Goal: Task Accomplishment & Management: Use online tool/utility

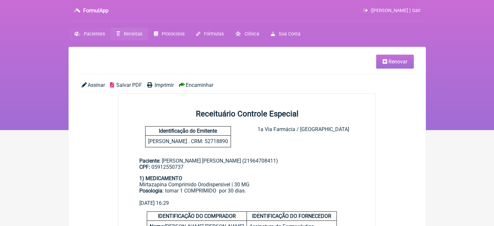
click at [97, 31] on link "Pacientes" at bounding box center [90, 34] width 42 height 13
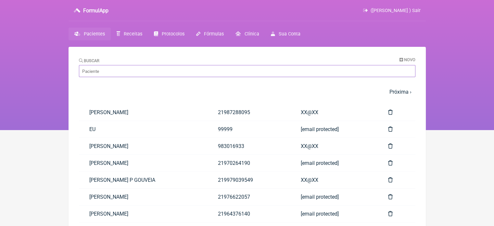
click at [146, 72] on input "Buscar" at bounding box center [247, 71] width 337 height 12
paste input "[PERSON_NAME]"
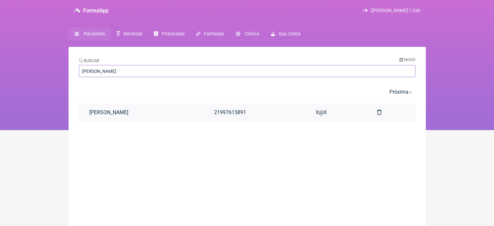
type input "[PERSON_NAME]"
click at [151, 112] on link "[PERSON_NAME]" at bounding box center [141, 112] width 125 height 17
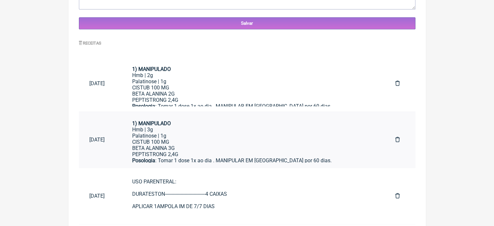
scroll to position [3, 0]
click at [213, 139] on div "CISTUB 100 MG BETA ALANINA 3G PEPTISTRONG 2,4G" at bounding box center [253, 147] width 242 height 19
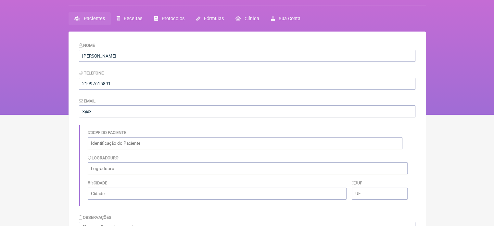
scroll to position [0, 0]
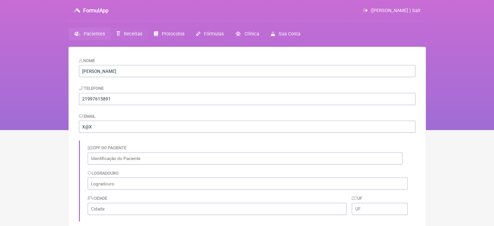
click at [133, 33] on span "Receitas" at bounding box center [133, 34] width 19 height 6
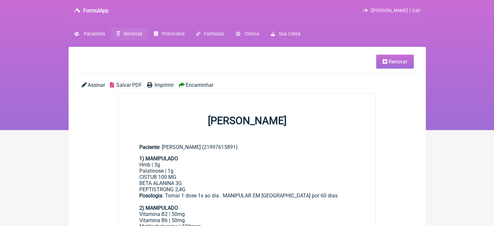
click at [395, 64] on span "Renovar" at bounding box center [398, 62] width 19 height 6
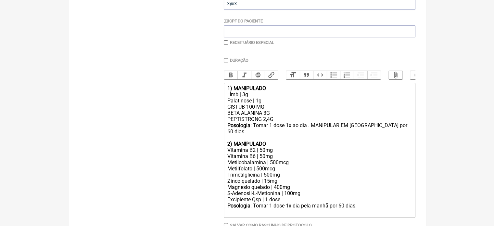
scroll to position [164, 0]
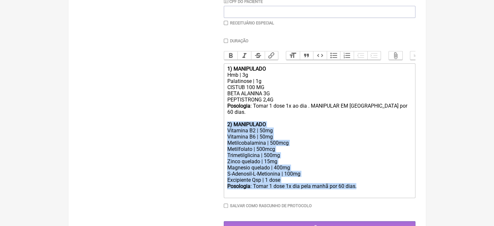
drag, startPoint x: 362, startPoint y: 187, endPoint x: 210, endPoint y: 122, distance: 164.8
click at [210, 122] on form "Buscar Protocolos Formulas Medicamentos Industrializados Suplementos / Cosmétic…" at bounding box center [247, 74] width 337 height 318
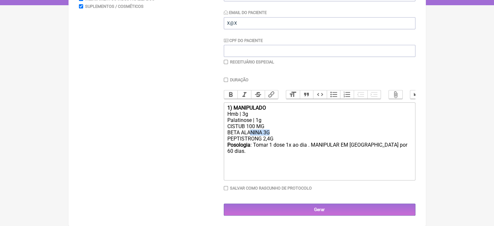
drag, startPoint x: 274, startPoint y: 131, endPoint x: 252, endPoint y: 131, distance: 22.4
click at [252, 131] on div "CISTUB 100 MG BETA ALANINA 3G PEPTISTRONG 2,4G" at bounding box center [319, 132] width 185 height 19
click at [286, 134] on div "CISTUB 100 MG BETA ALANINA 3G PEPTISTRONG 2,4G" at bounding box center [319, 132] width 185 height 19
drag, startPoint x: 278, startPoint y: 139, endPoint x: 224, endPoint y: 138, distance: 53.6
click at [224, 138] on trix-editor "1) MANIPULADO Hmb | 3g Palatinose | 1g CISTUB 100 MG BETA ALANINA 3G PEPTISTRON…" at bounding box center [320, 141] width 192 height 78
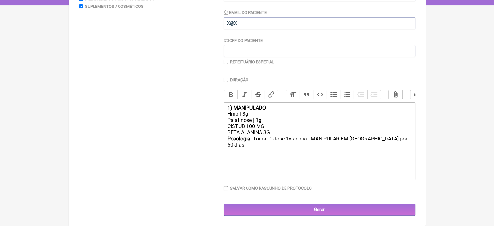
click at [367, 137] on div "Posologia : Tomar 1 dose 1x ao dia . MANIPULAR EM SACHE por 60 dias." at bounding box center [319, 145] width 185 height 19
type trix-editor "<div><strong>1) MANIPULADO</strong></div><div>Hmb | 3g</div><div>Palatinose | 1…"
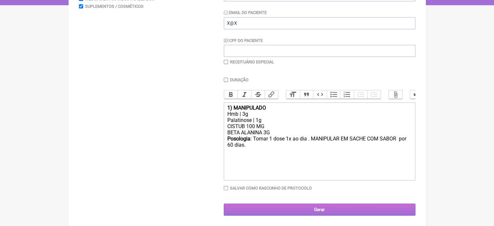
click at [315, 209] on input "Gerar" at bounding box center [320, 209] width 192 height 12
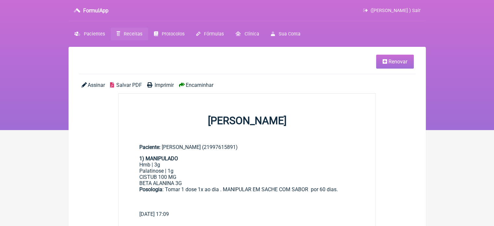
click at [160, 85] on span "Imprimir" at bounding box center [164, 85] width 19 height 6
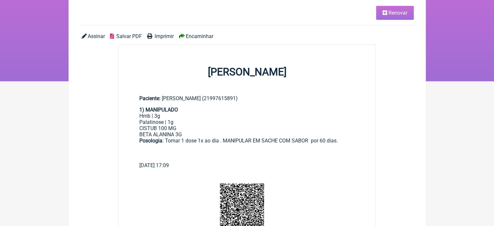
scroll to position [65, 0]
